Goal: Transaction & Acquisition: Purchase product/service

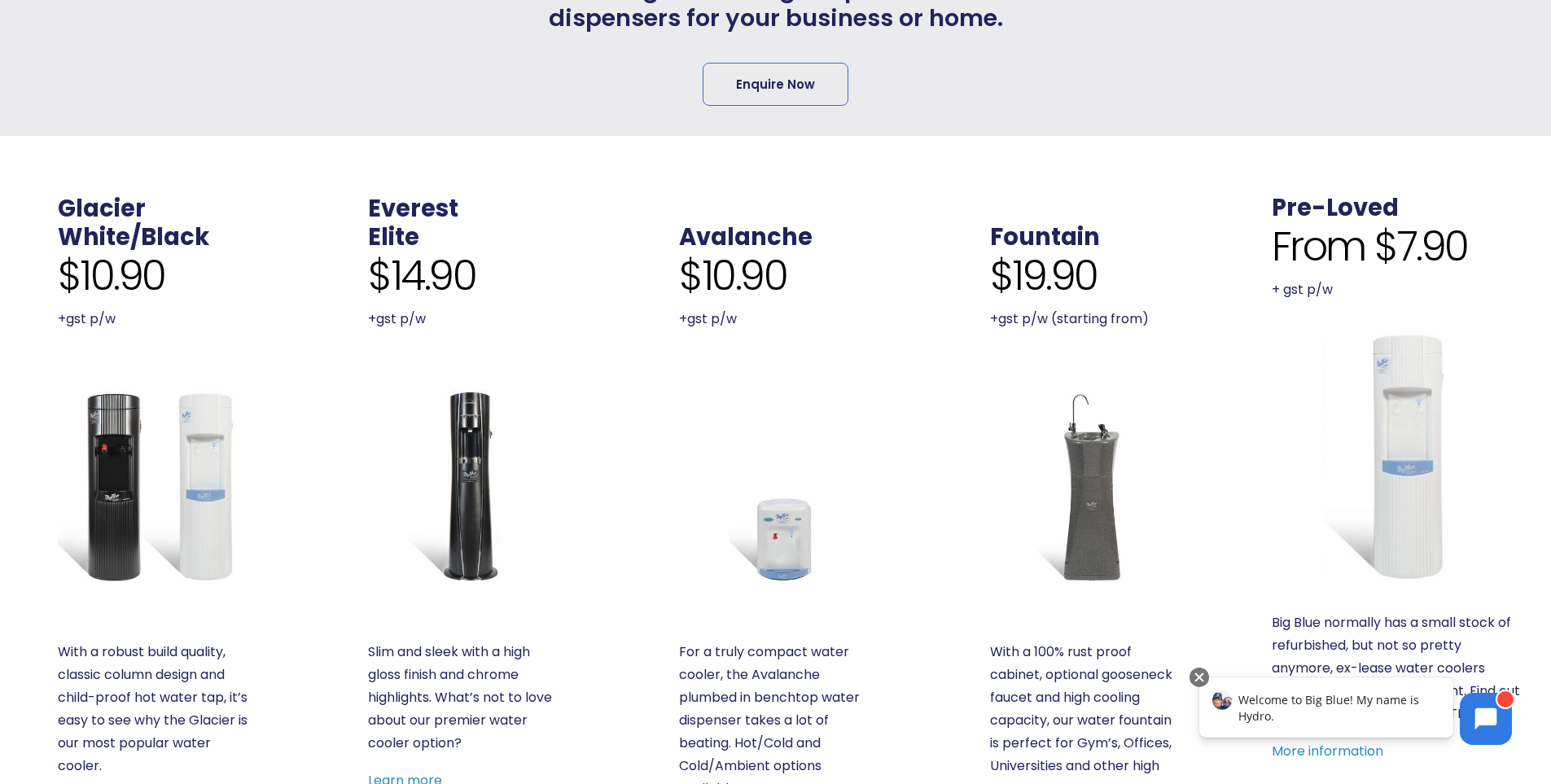
scroll to position [407, 0]
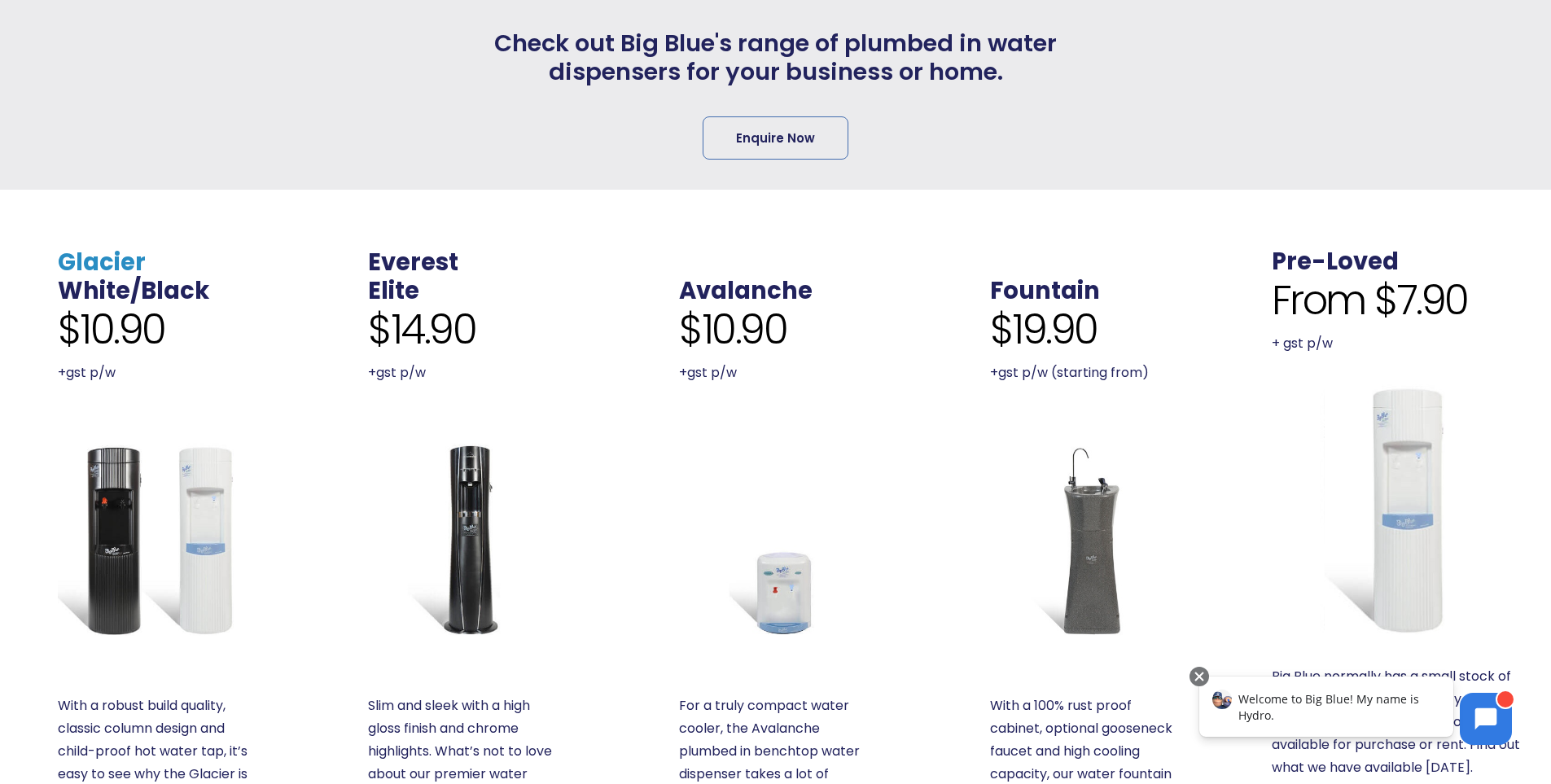
click at [129, 260] on link "Glacier" at bounding box center [102, 262] width 88 height 32
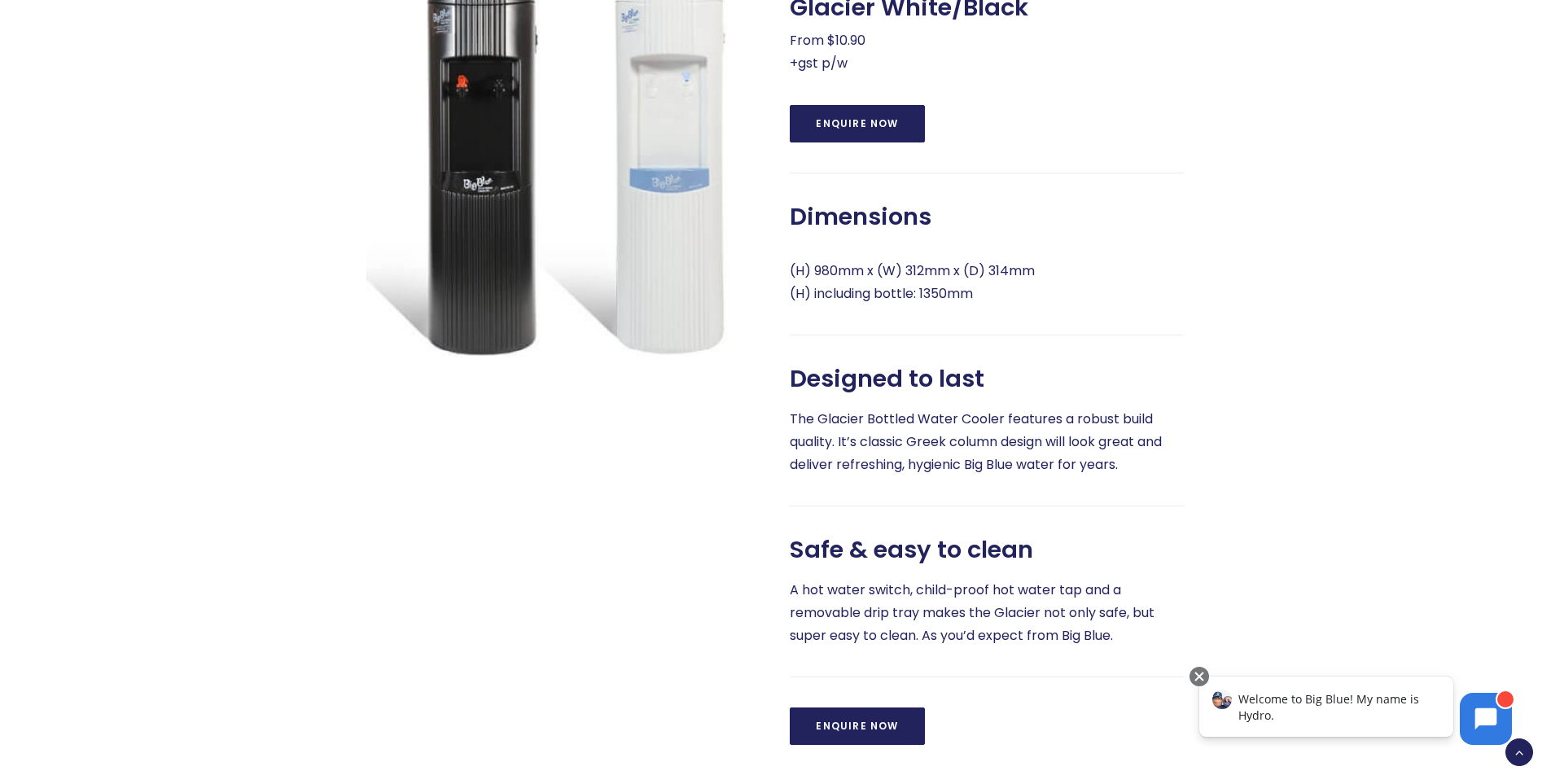
scroll to position [732, 0]
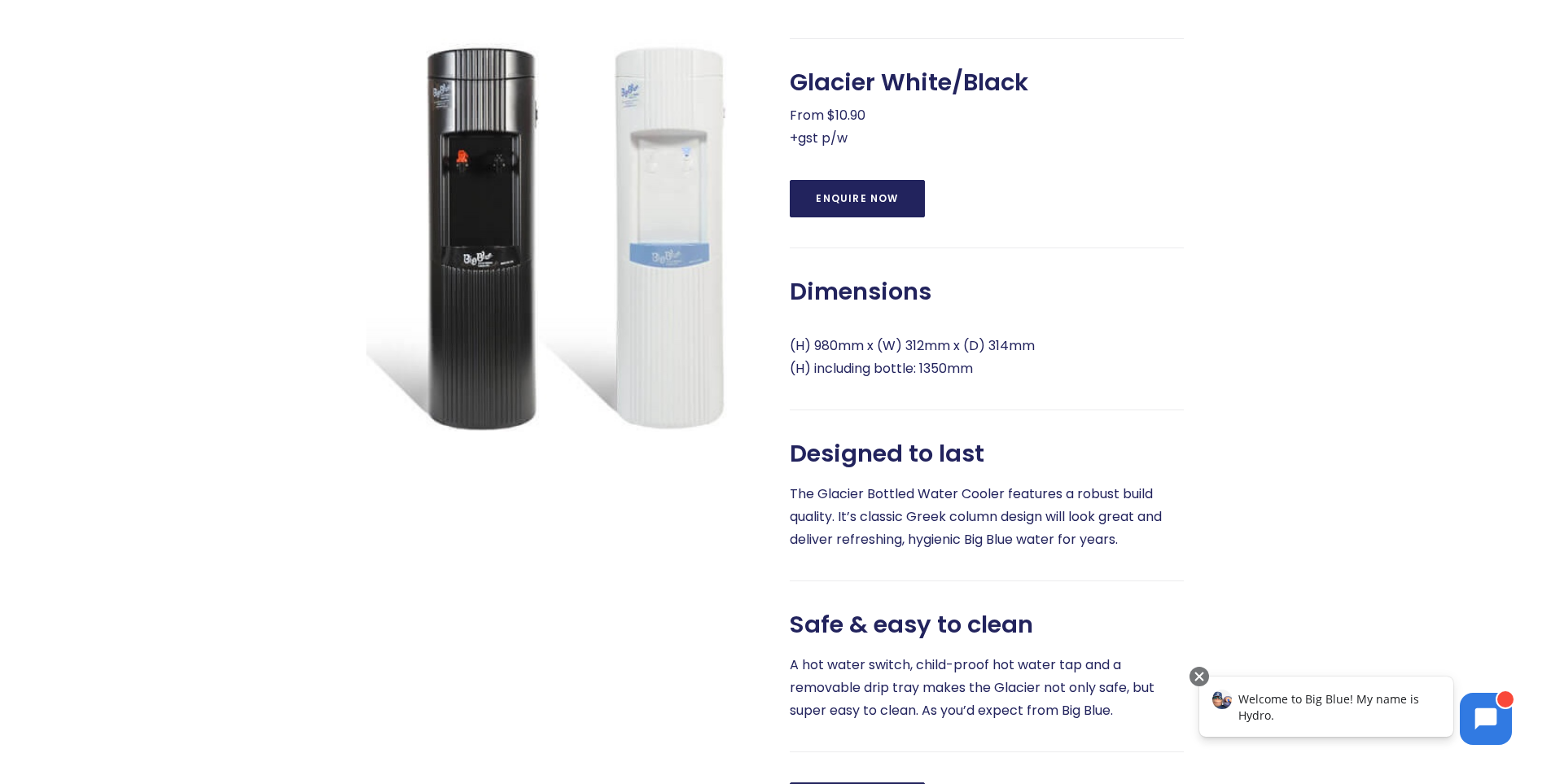
click at [674, 406] on img at bounding box center [563, 235] width 394 height 394
drag, startPoint x: 674, startPoint y: 406, endPoint x: 617, endPoint y: 421, distance: 58.9
click at [617, 421] on img at bounding box center [563, 235] width 394 height 394
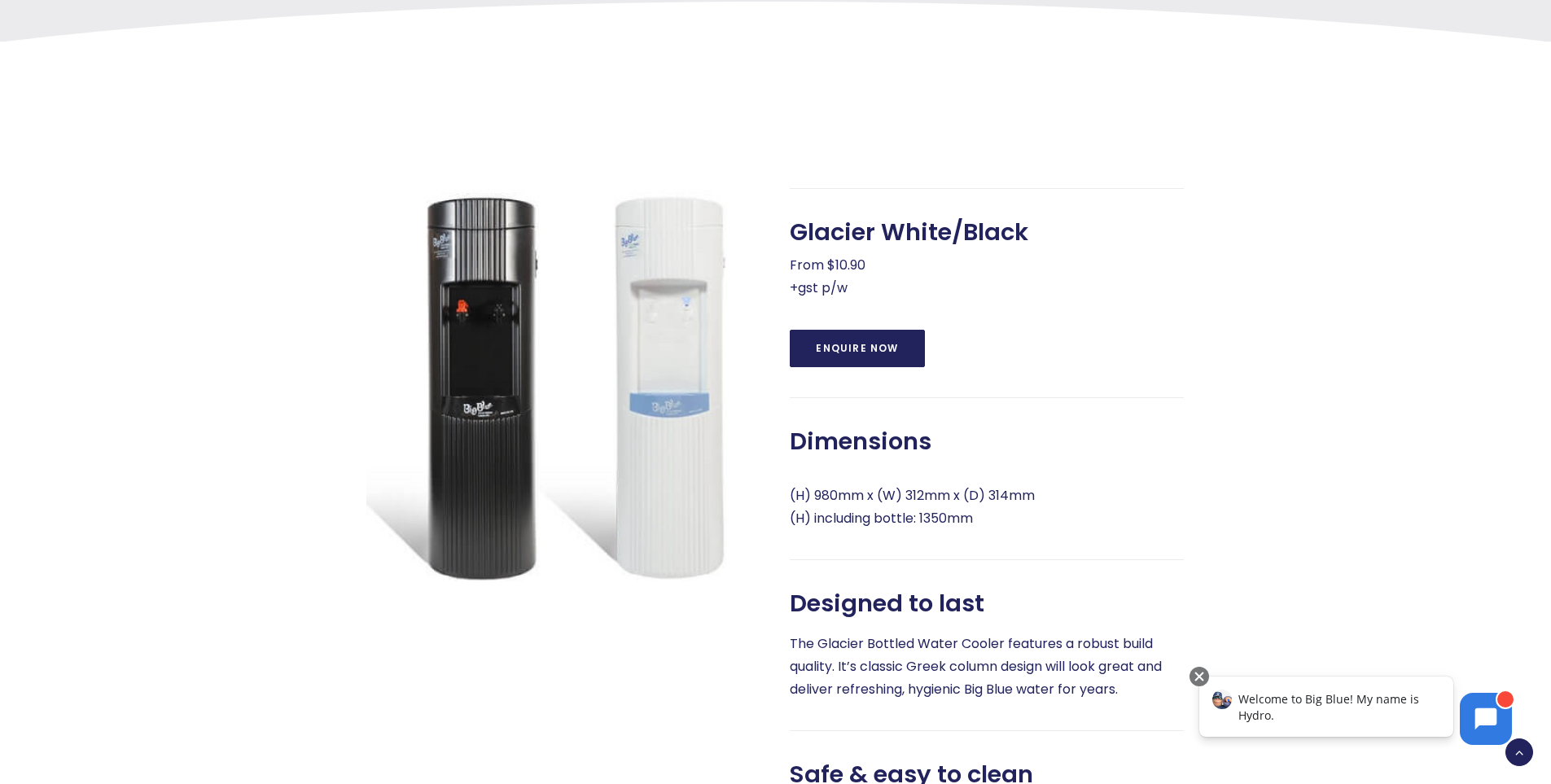
scroll to position [976, 0]
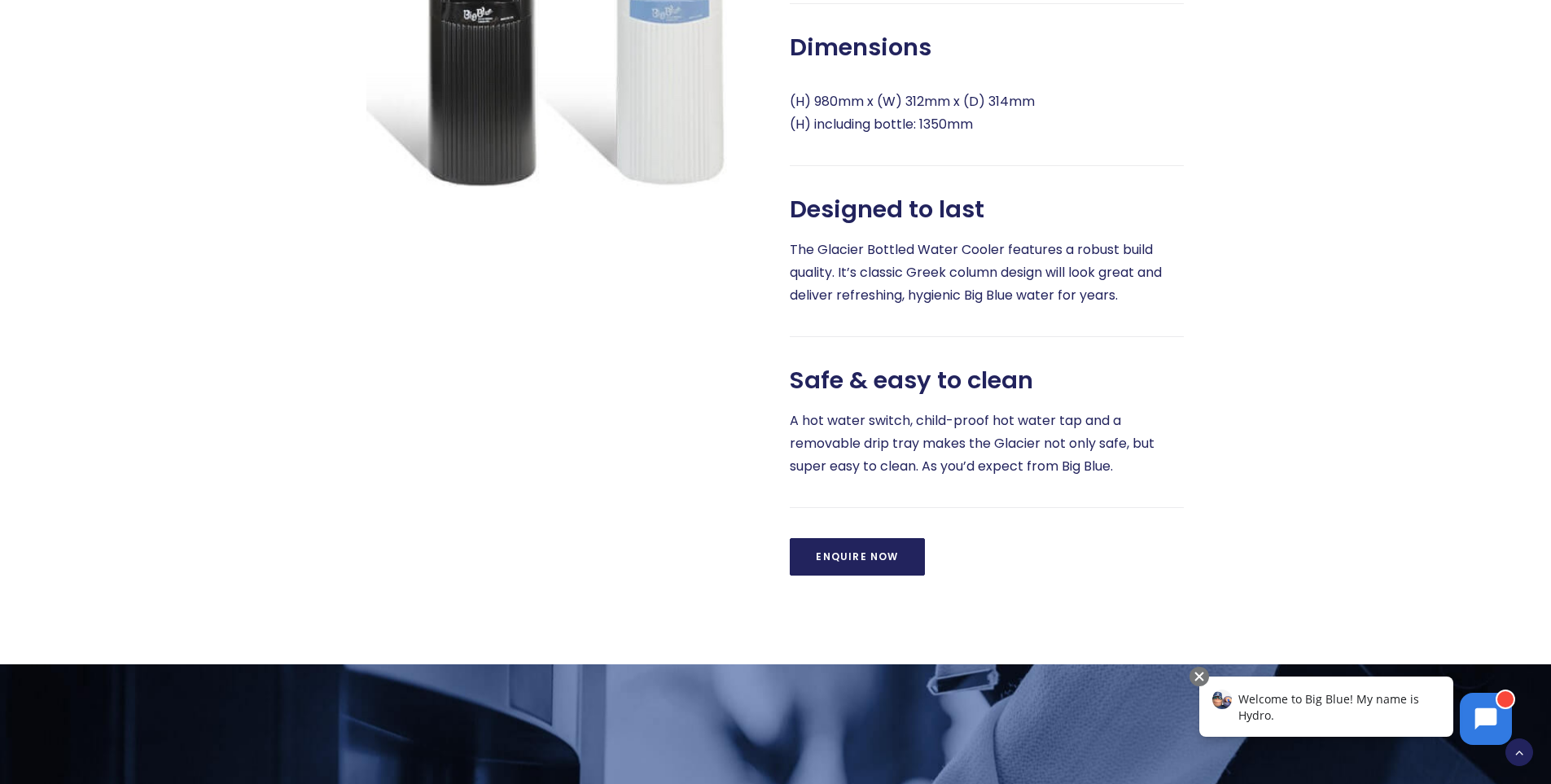
drag, startPoint x: 813, startPoint y: 151, endPoint x: 999, endPoint y: 146, distance: 186.1
click at [999, 136] on p "(H) 980mm x (W) 312mm x (D) 314mm (H) including bottle: 1350mm" at bounding box center [986, 113] width 394 height 46
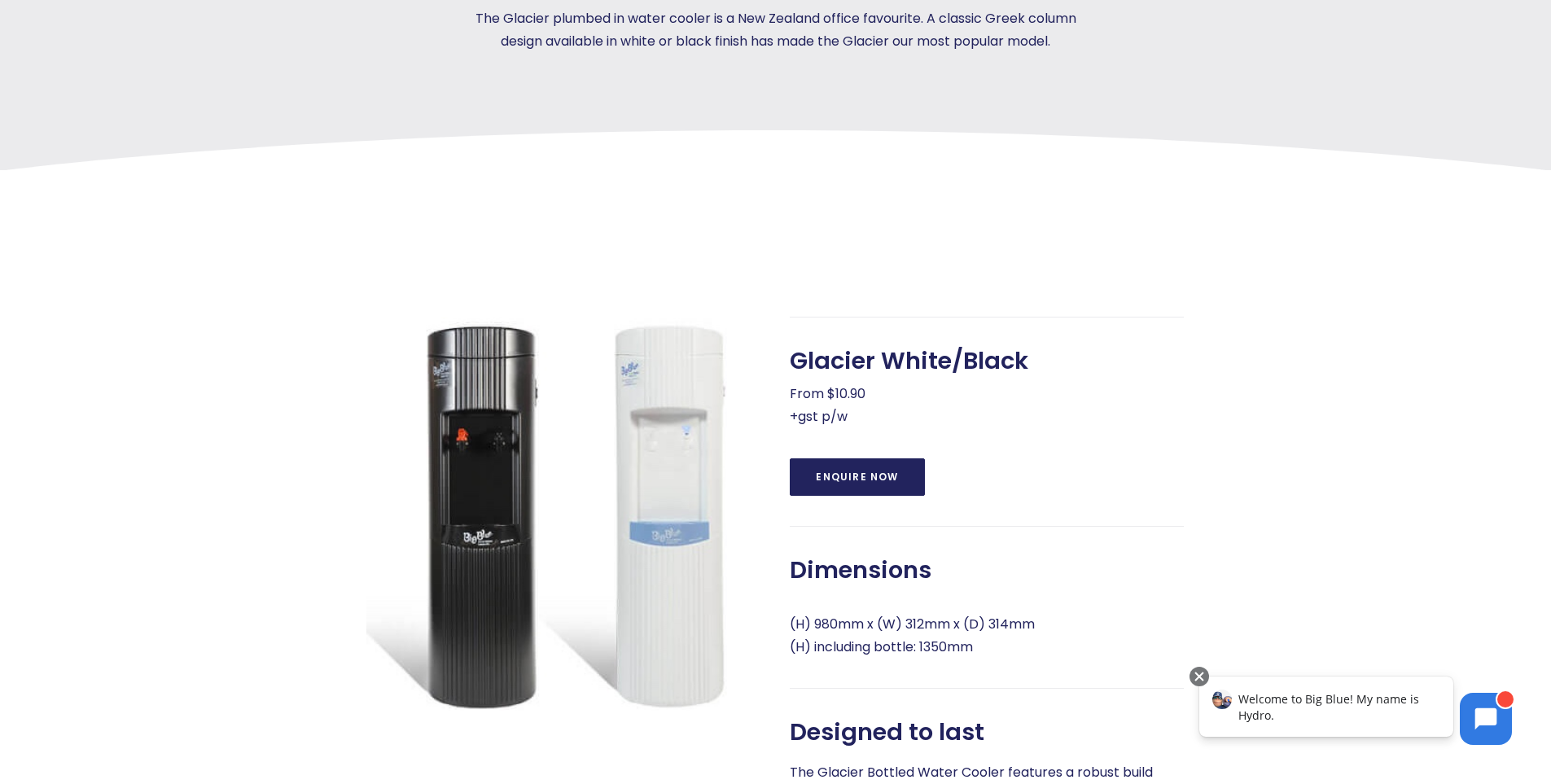
scroll to position [407, 0]
